Goal: Use online tool/utility: Utilize a website feature to perform a specific function

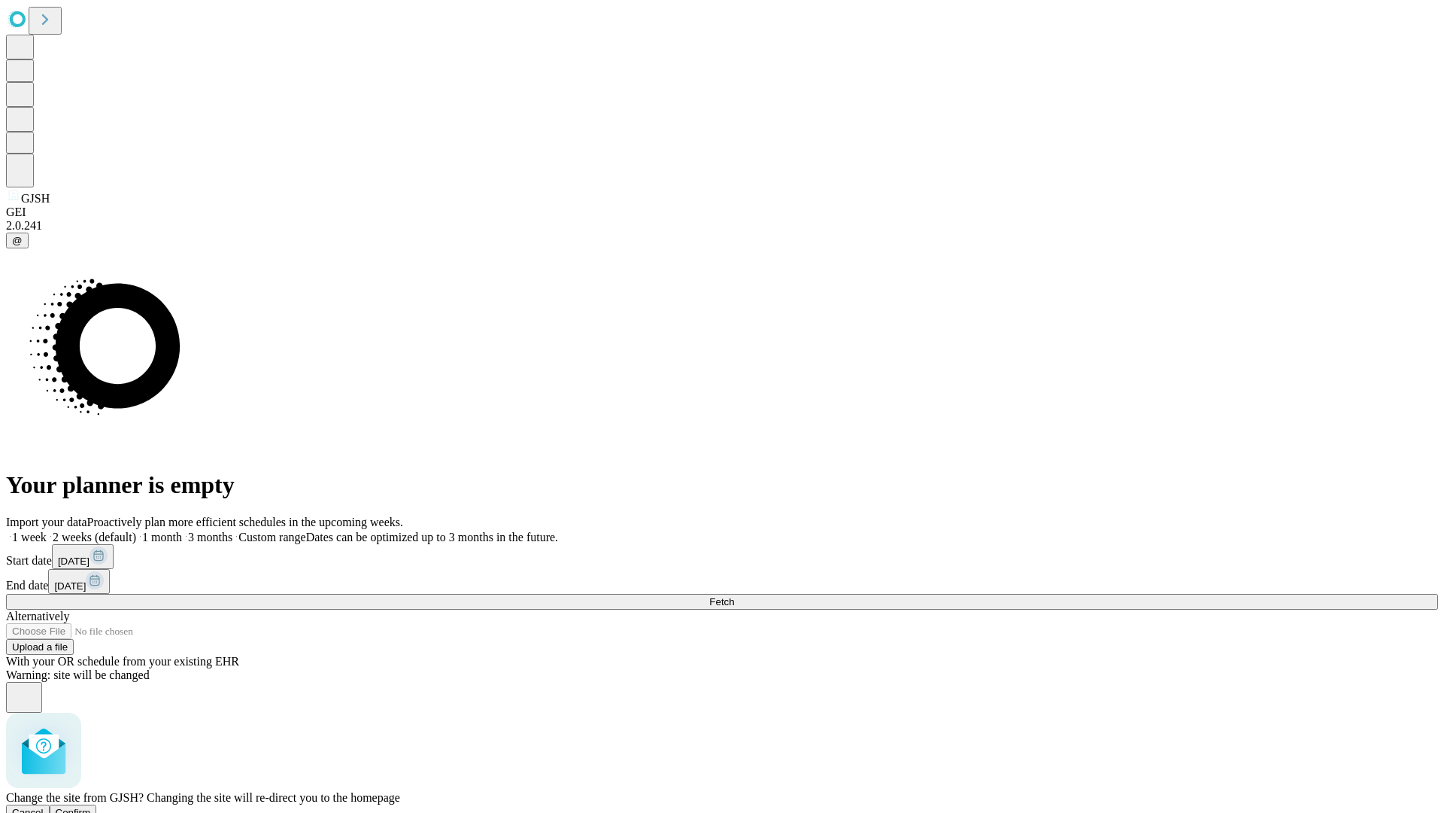
click at [91, 806] on span "Confirm" at bounding box center [73, 811] width 35 height 11
click at [136, 530] on label "2 weeks (default)" at bounding box center [92, 536] width 90 height 13
click at [734, 596] on span "Fetch" at bounding box center [721, 601] width 25 height 11
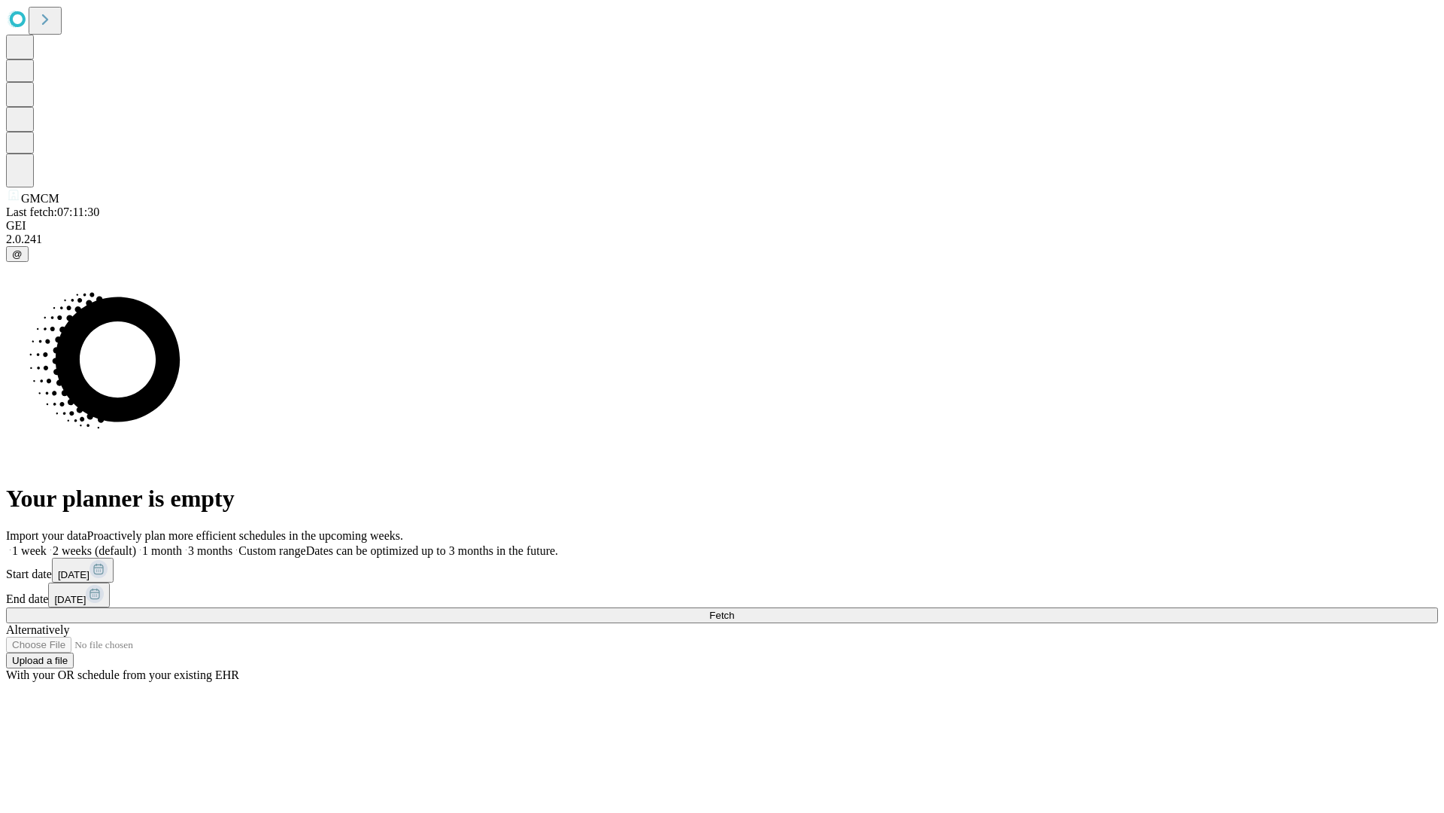
click at [136, 544] on label "2 weeks (default)" at bounding box center [92, 550] width 90 height 13
click at [734, 609] on span "Fetch" at bounding box center [721, 614] width 25 height 11
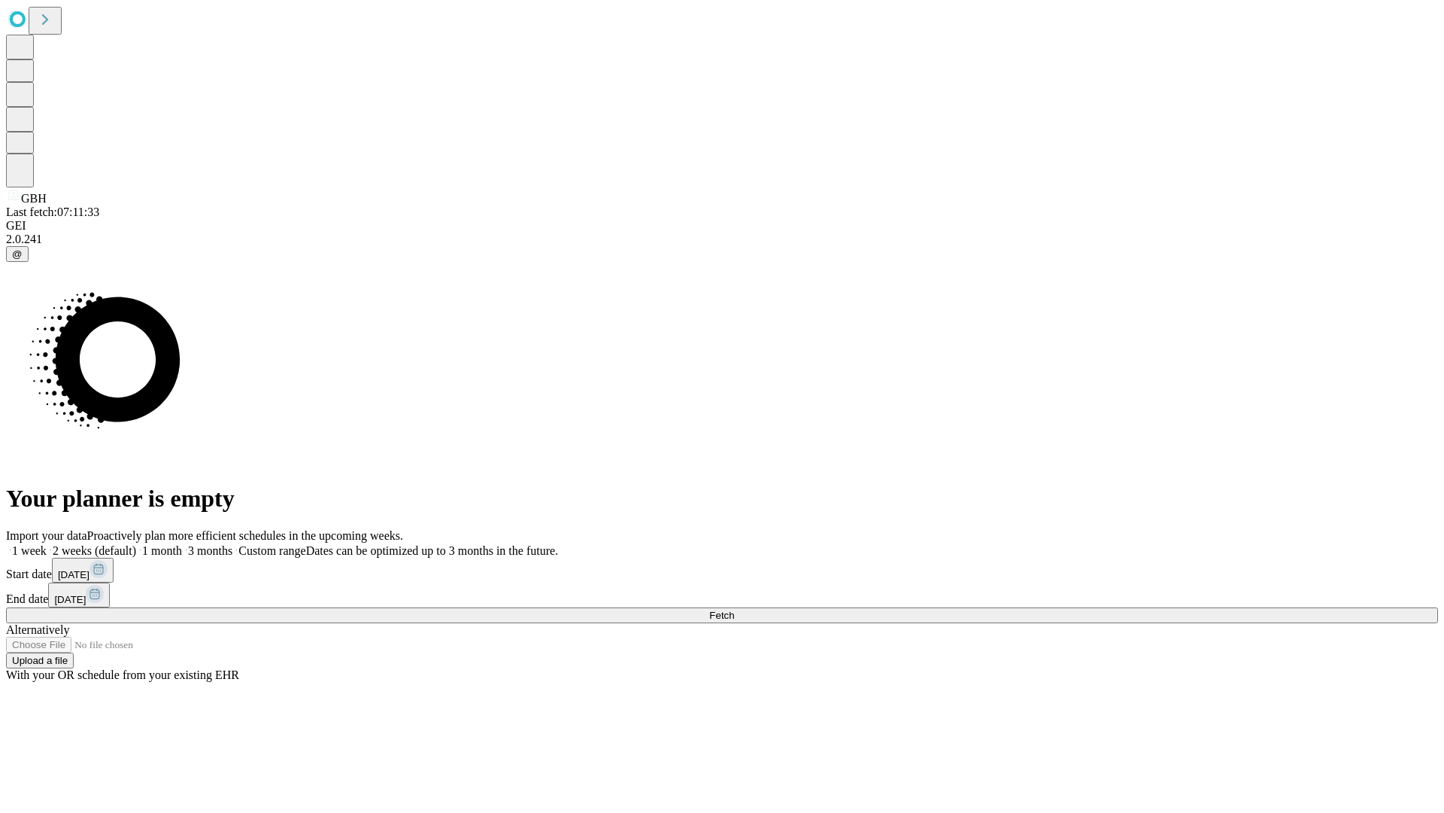
click at [136, 544] on label "2 weeks (default)" at bounding box center [92, 550] width 90 height 13
click at [734, 609] on span "Fetch" at bounding box center [721, 614] width 25 height 11
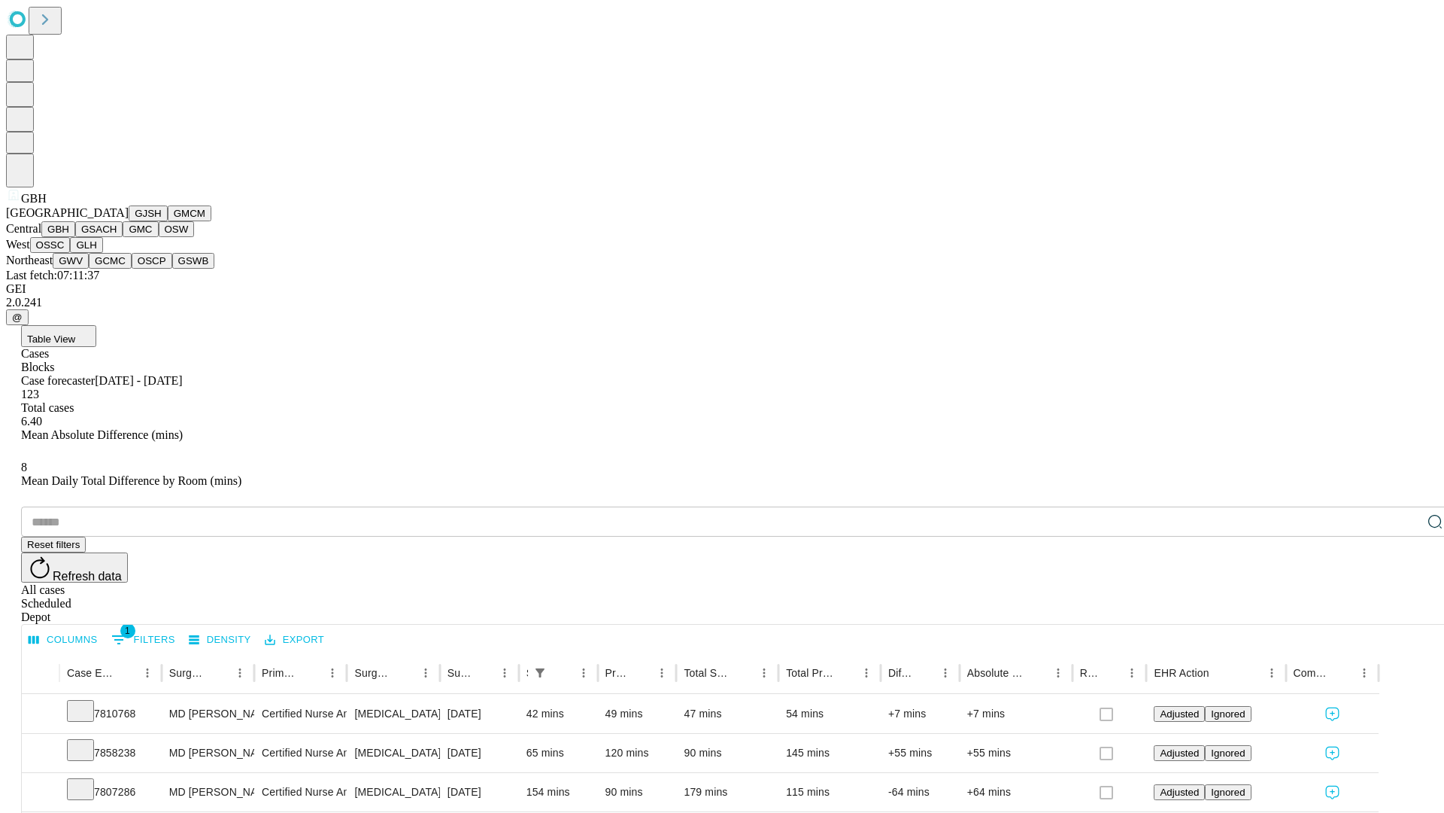
click at [117, 237] on button "GSACH" at bounding box center [98, 229] width 47 height 16
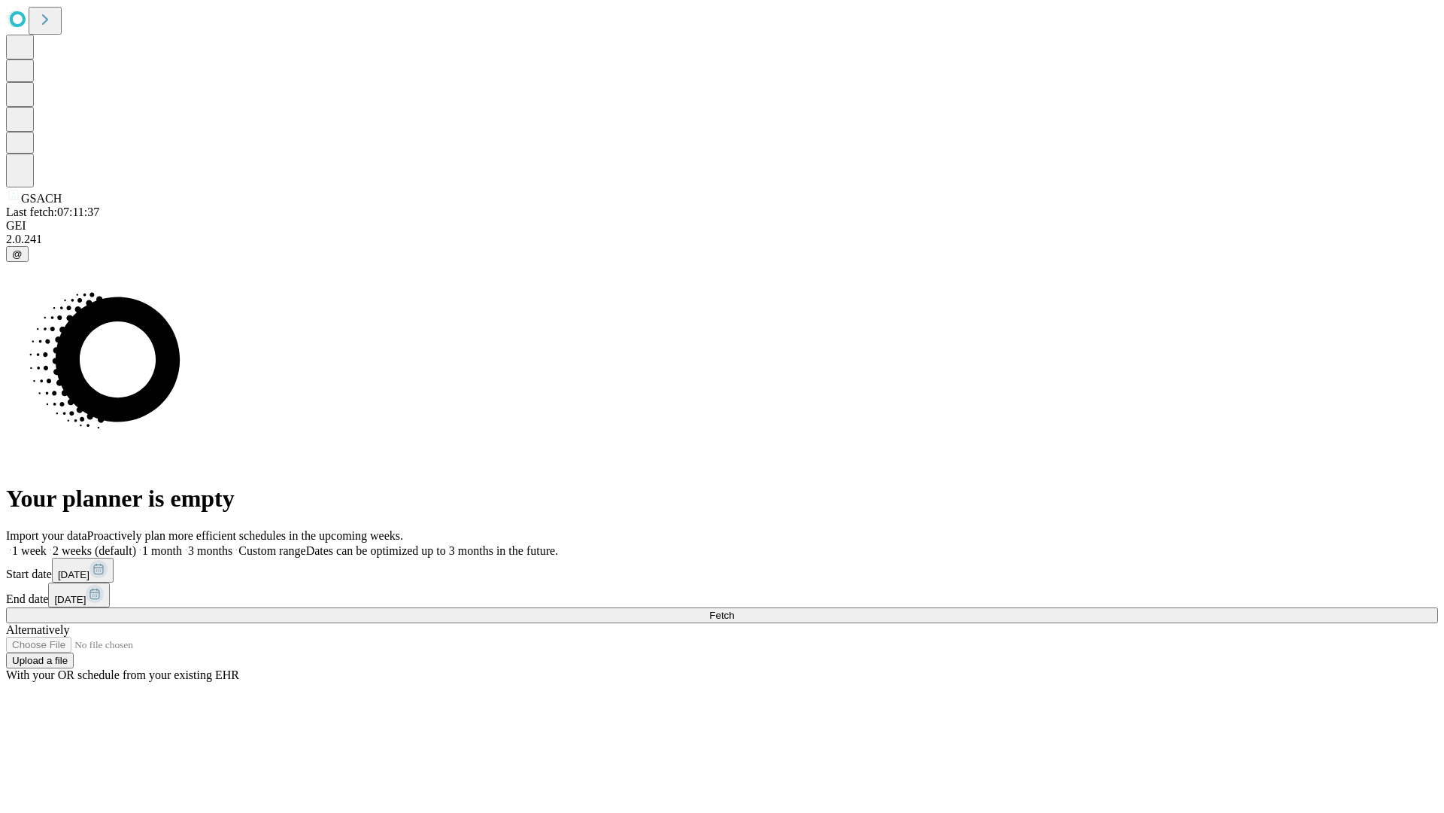
click at [136, 544] on label "2 weeks (default)" at bounding box center [92, 550] width 90 height 13
click at [734, 609] on span "Fetch" at bounding box center [721, 614] width 25 height 11
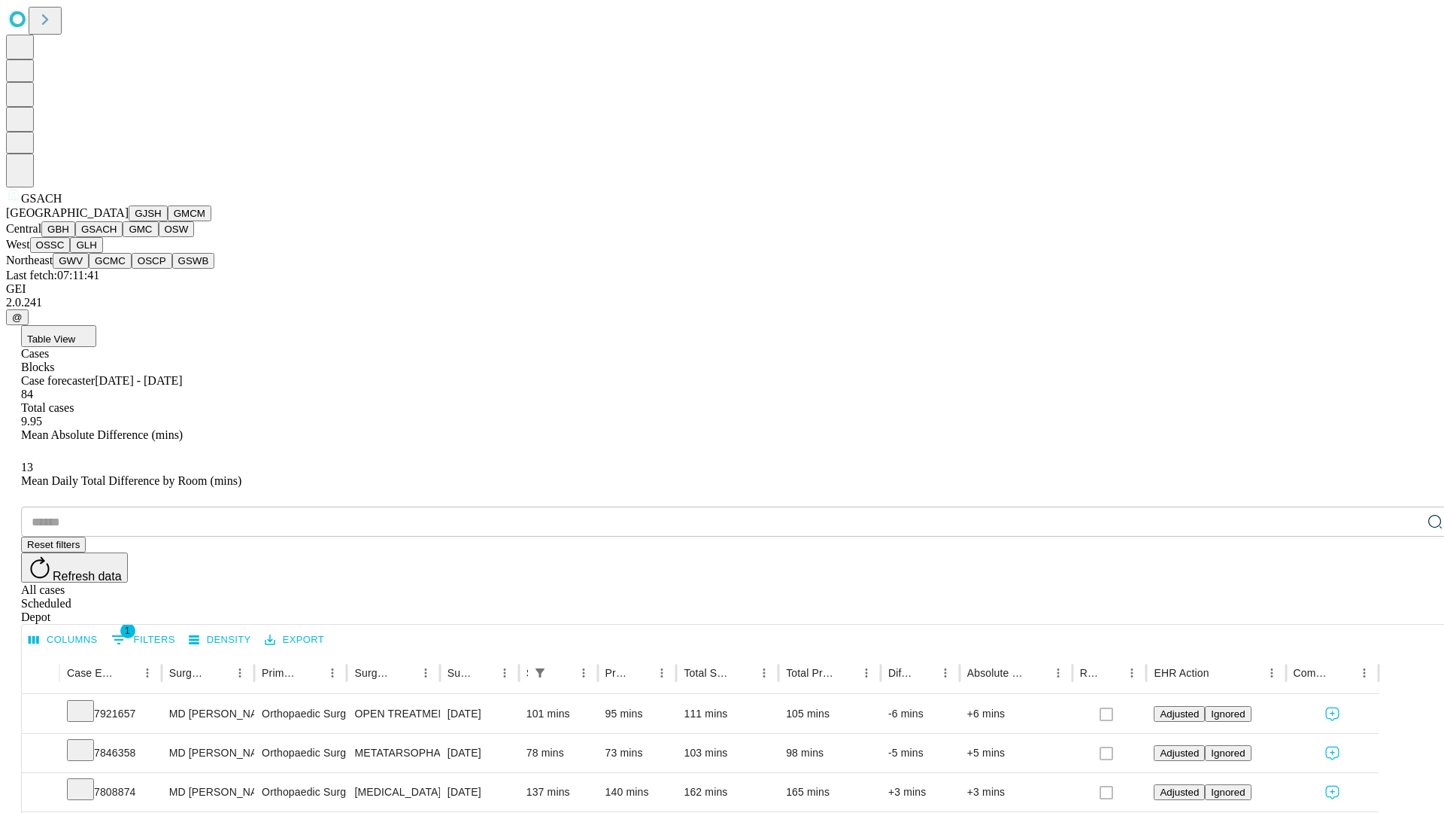
click at [123, 237] on button "GMC" at bounding box center [140, 229] width 35 height 16
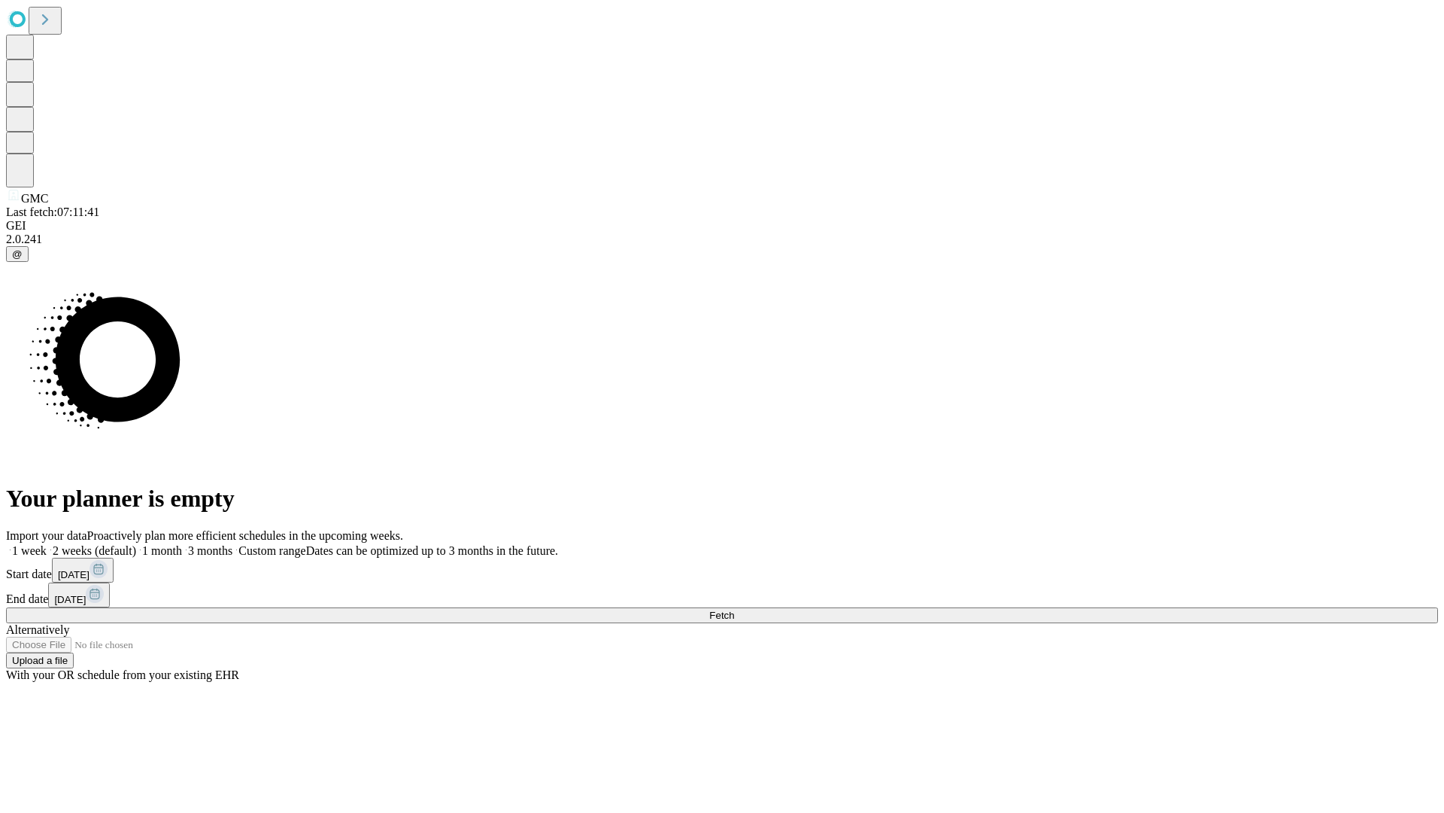
click at [136, 544] on label "2 weeks (default)" at bounding box center [92, 550] width 90 height 13
click at [734, 609] on span "Fetch" at bounding box center [721, 614] width 25 height 11
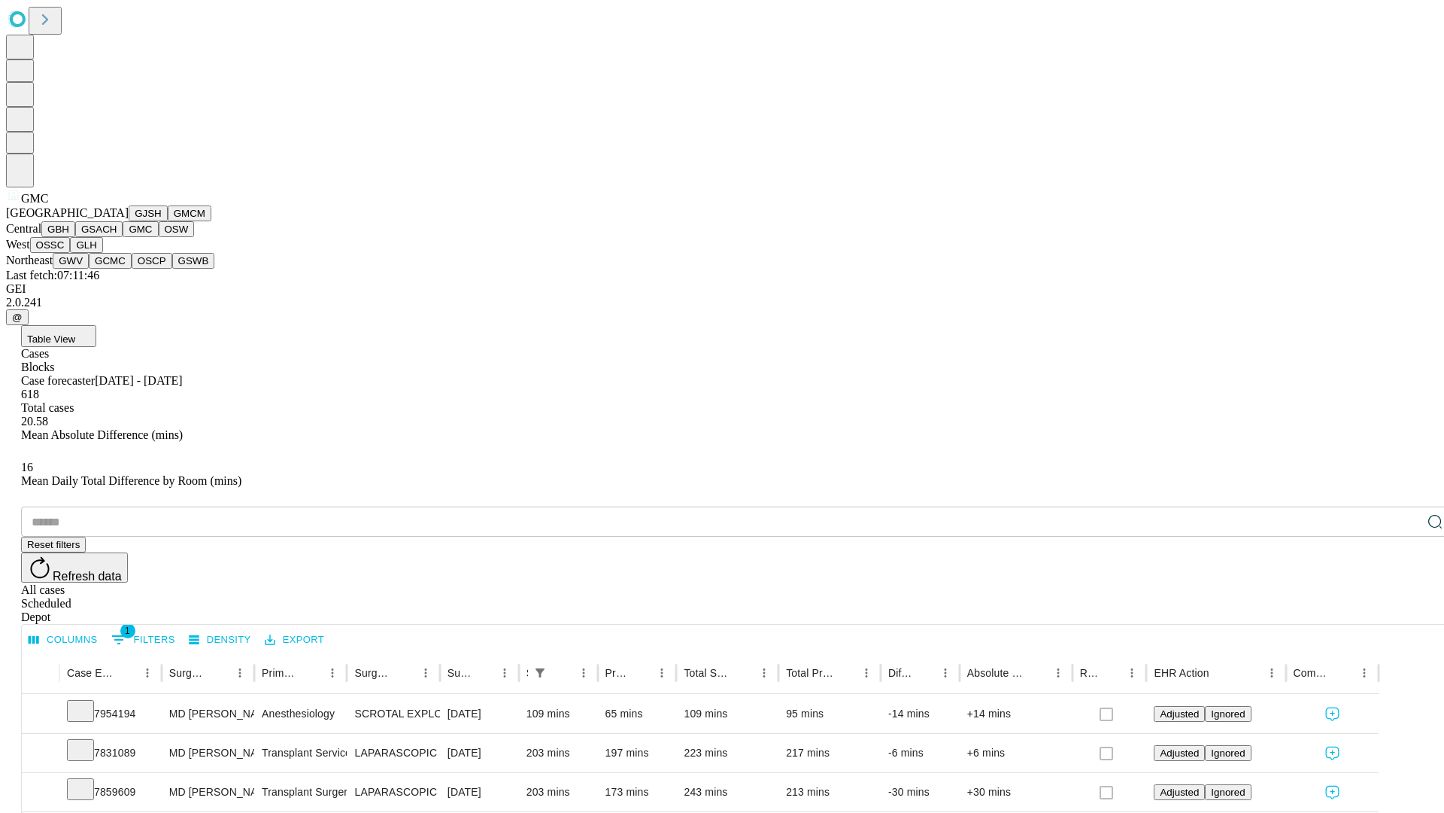
click at [159, 237] on button "OSW" at bounding box center [177, 229] width 36 height 16
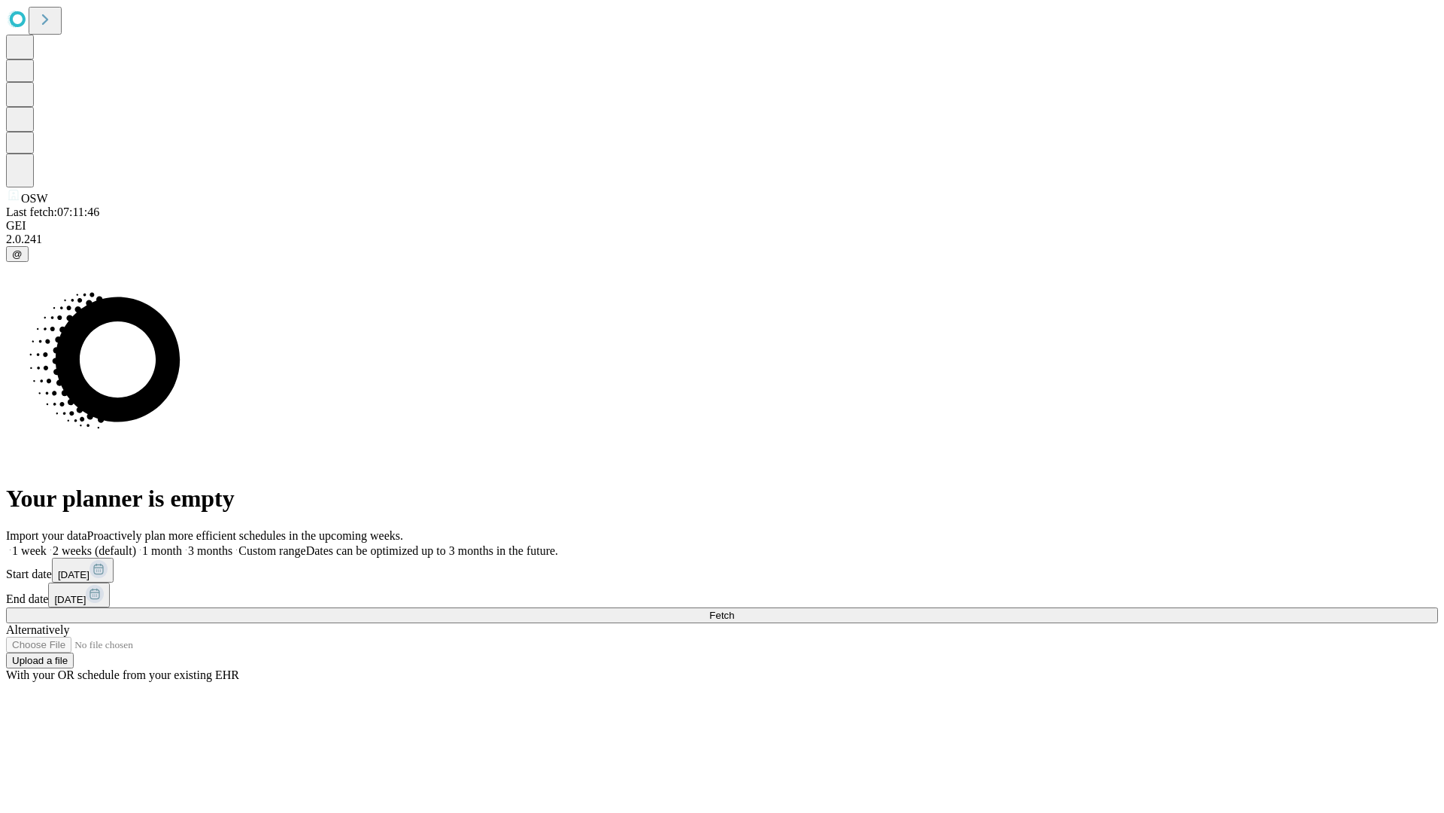
click at [136, 544] on label "2 weeks (default)" at bounding box center [92, 550] width 90 height 13
click at [734, 609] on span "Fetch" at bounding box center [721, 614] width 25 height 11
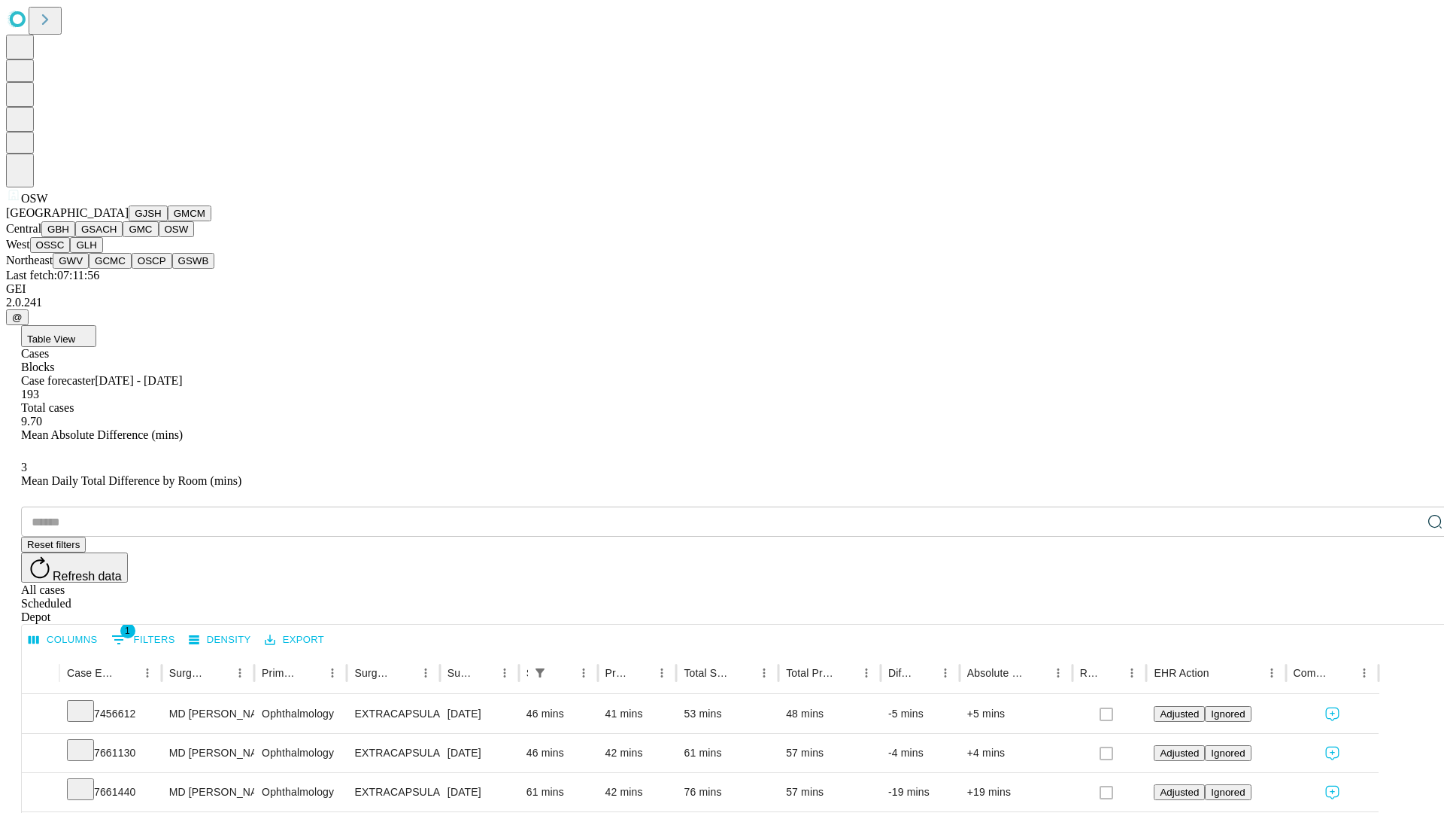
click at [71, 253] on button "OSSC" at bounding box center [50, 245] width 41 height 16
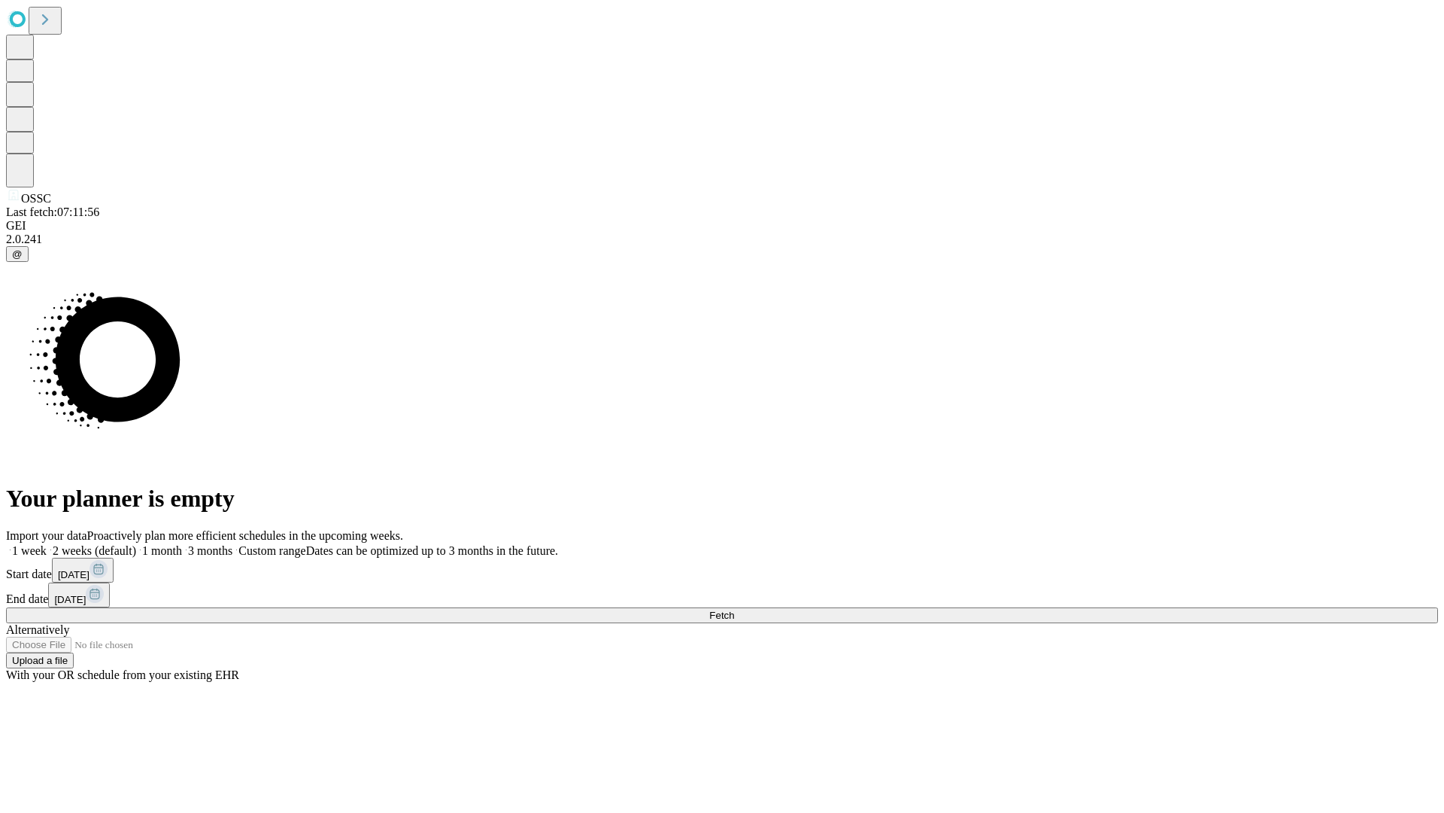
click at [136, 544] on label "2 weeks (default)" at bounding box center [92, 550] width 90 height 13
click at [734, 609] on span "Fetch" at bounding box center [721, 614] width 25 height 11
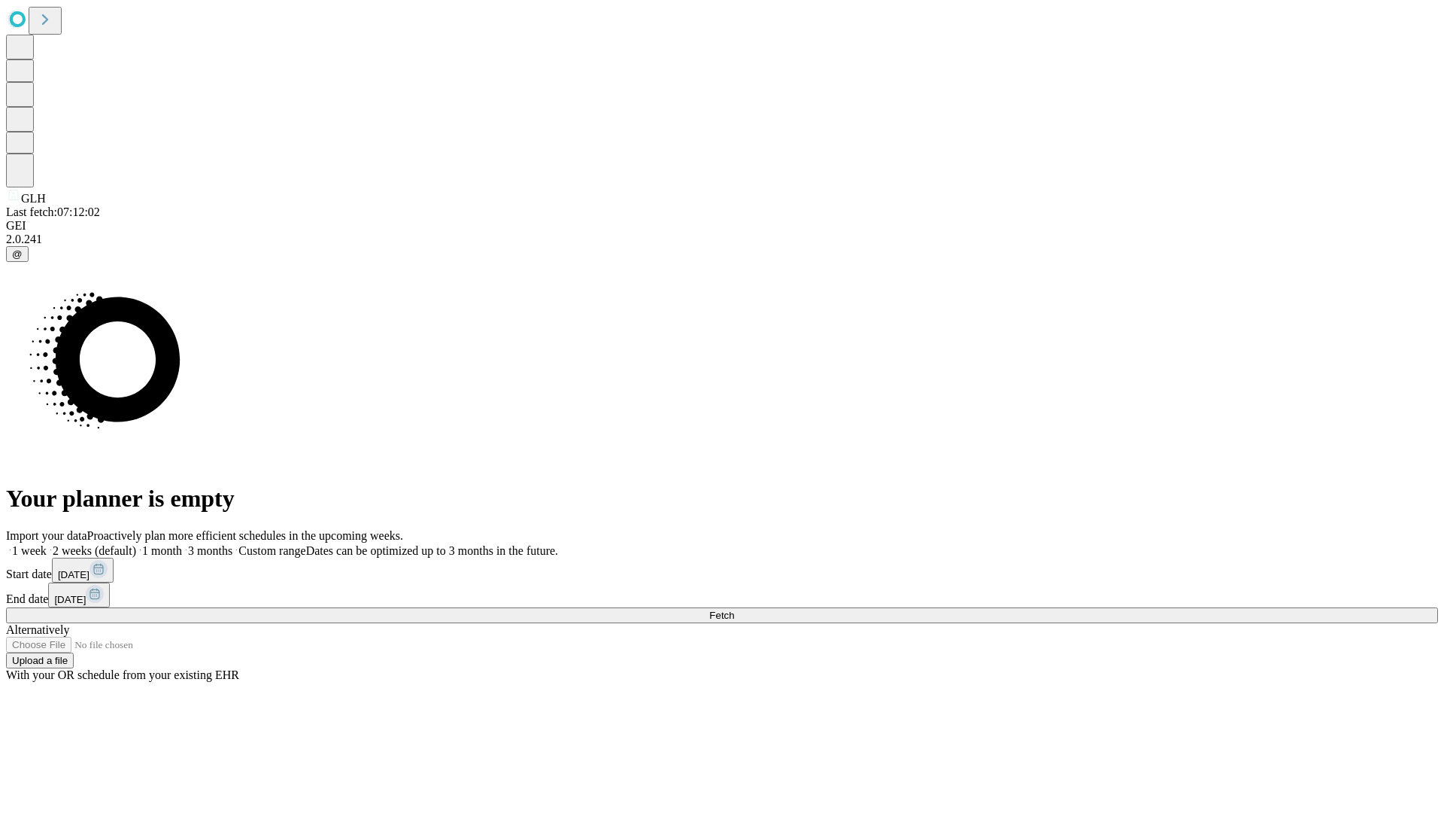
click at [136, 544] on label "2 weeks (default)" at bounding box center [92, 550] width 90 height 13
click at [734, 609] on span "Fetch" at bounding box center [721, 614] width 25 height 11
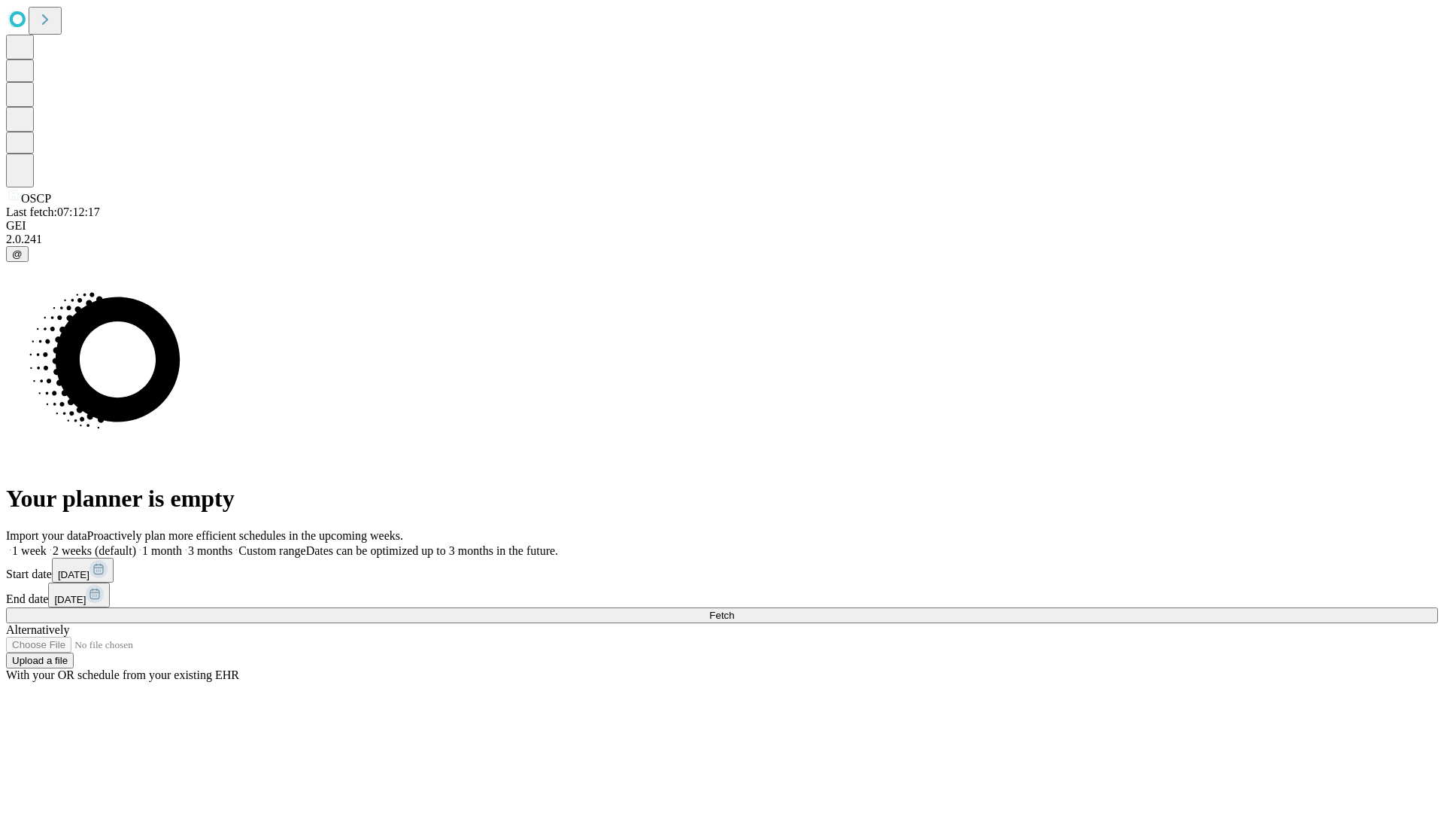
click at [136, 544] on label "2 weeks (default)" at bounding box center [92, 550] width 90 height 13
click at [734, 609] on span "Fetch" at bounding box center [721, 614] width 25 height 11
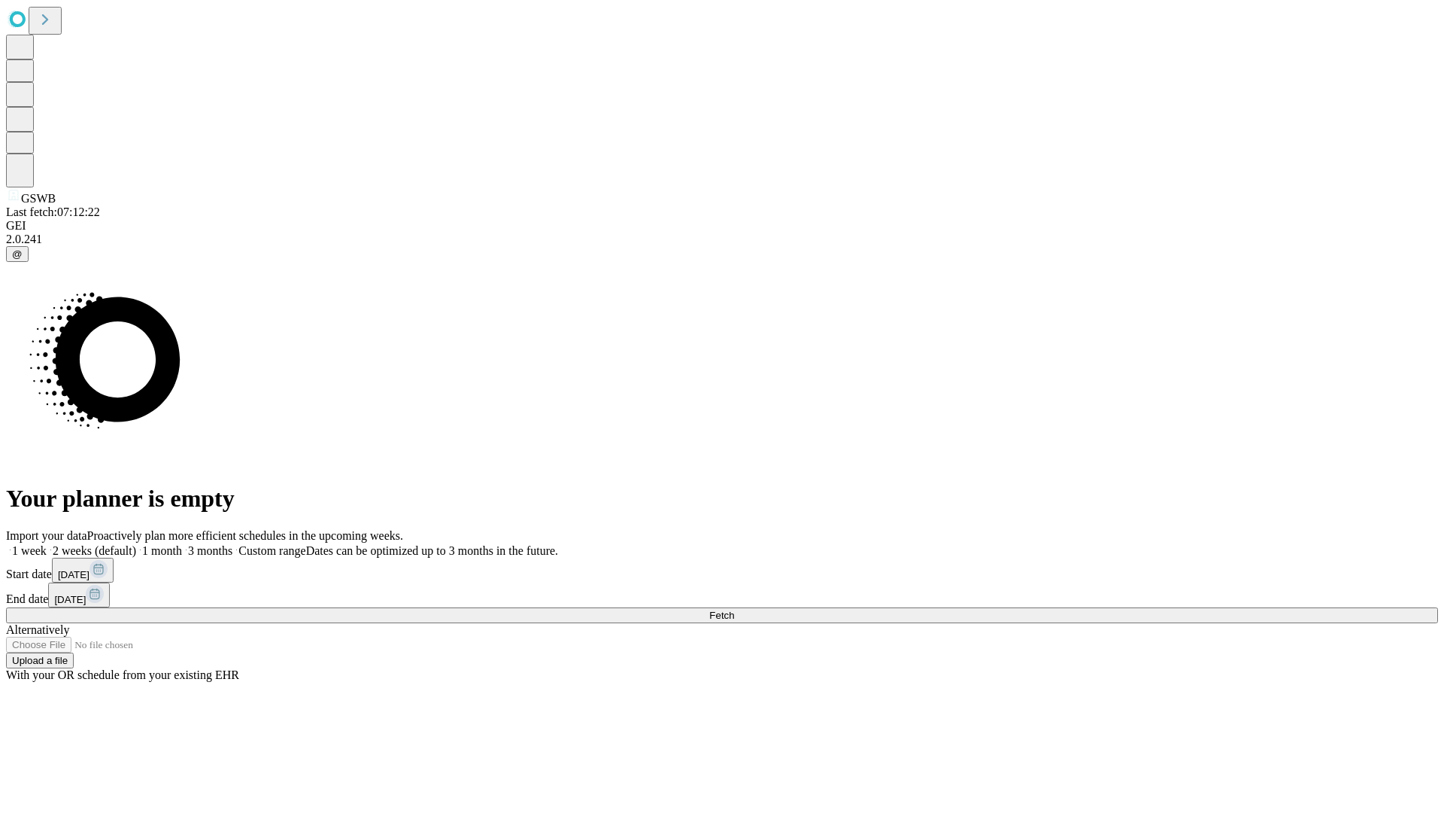
click at [136, 544] on label "2 weeks (default)" at bounding box center [92, 550] width 90 height 13
click at [734, 609] on span "Fetch" at bounding box center [721, 614] width 25 height 11
